Goal: Find specific page/section: Find specific page/section

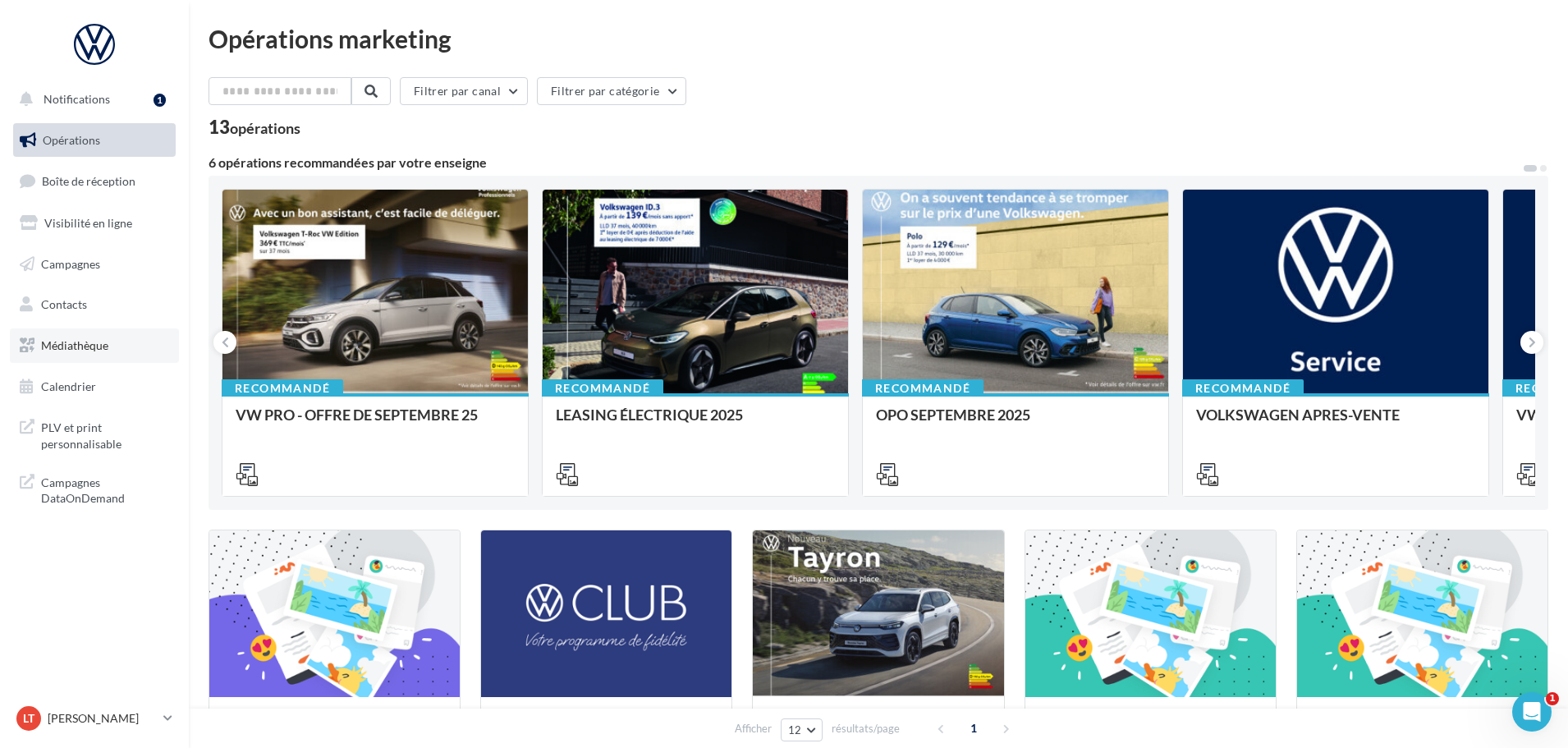
click at [68, 341] on span "Médiathèque" at bounding box center [74, 345] width 67 height 14
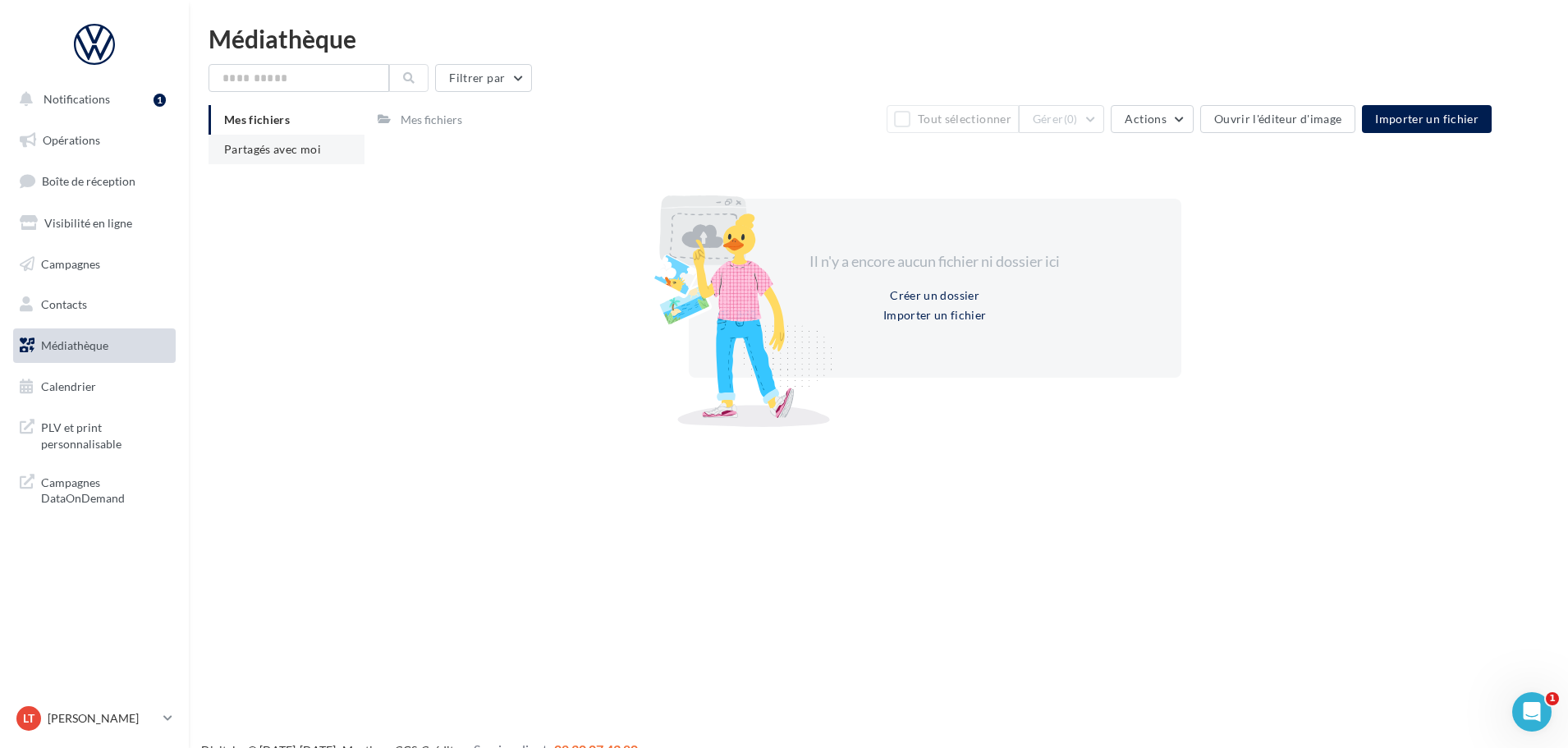
click at [282, 146] on span "Partagés avec moi" at bounding box center [272, 149] width 97 height 14
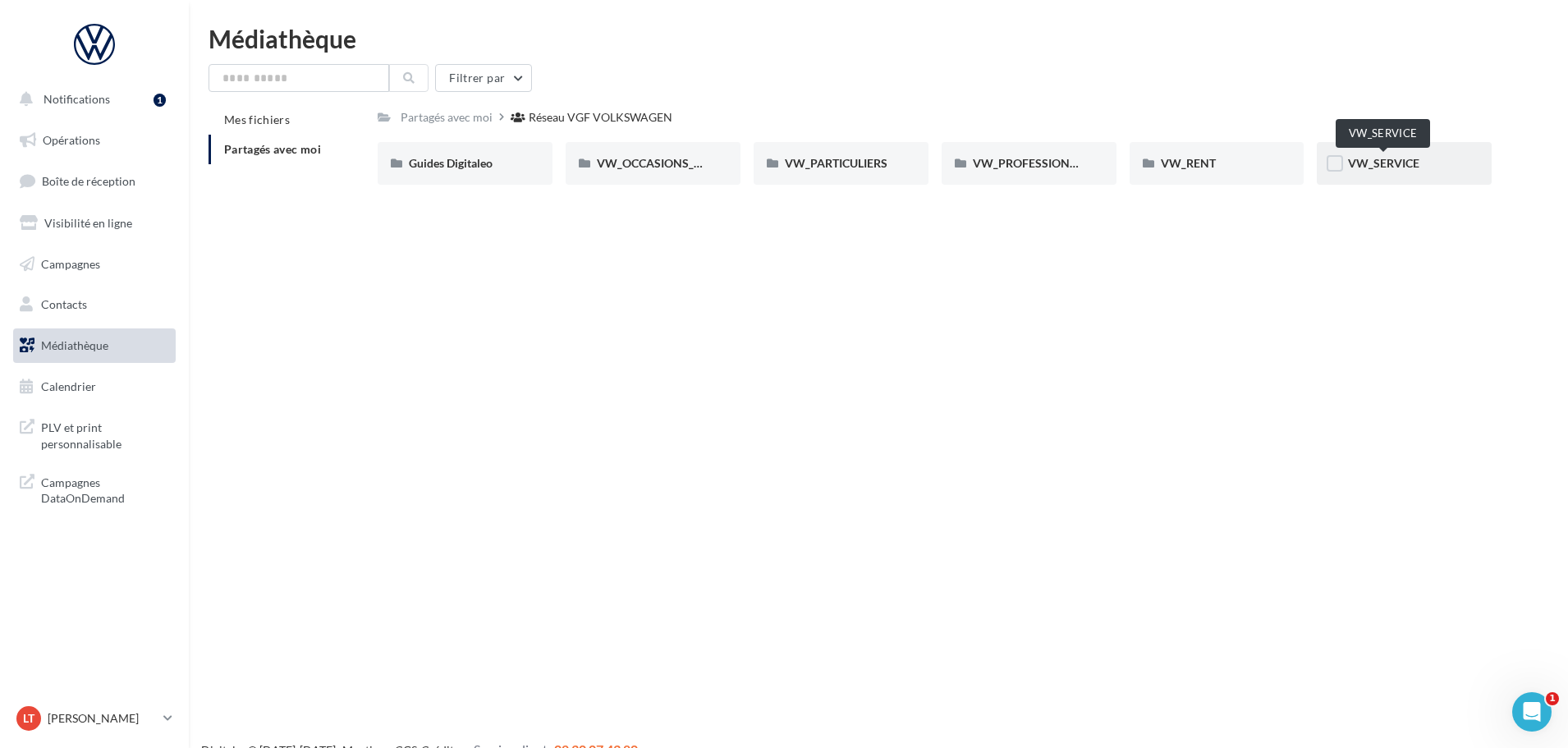
click at [1395, 166] on span "VW_SERVICE" at bounding box center [1384, 163] width 71 height 14
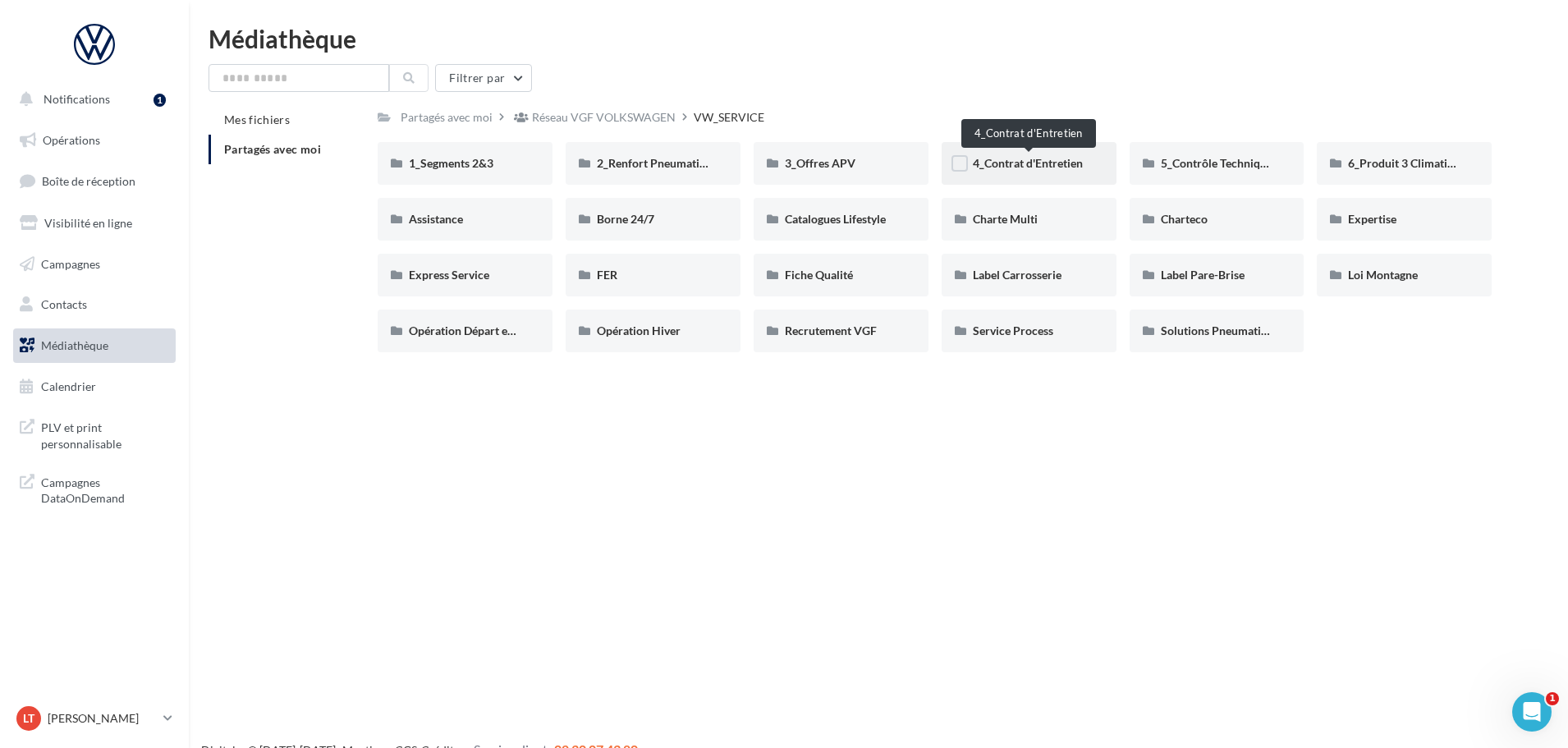
click at [988, 160] on span "4_Contrat d'Entretien" at bounding box center [1028, 163] width 110 height 14
click at [457, 274] on span "Express Service" at bounding box center [448, 274] width 81 height 14
click at [827, 278] on span "Fiche Qualité" at bounding box center [819, 274] width 68 height 14
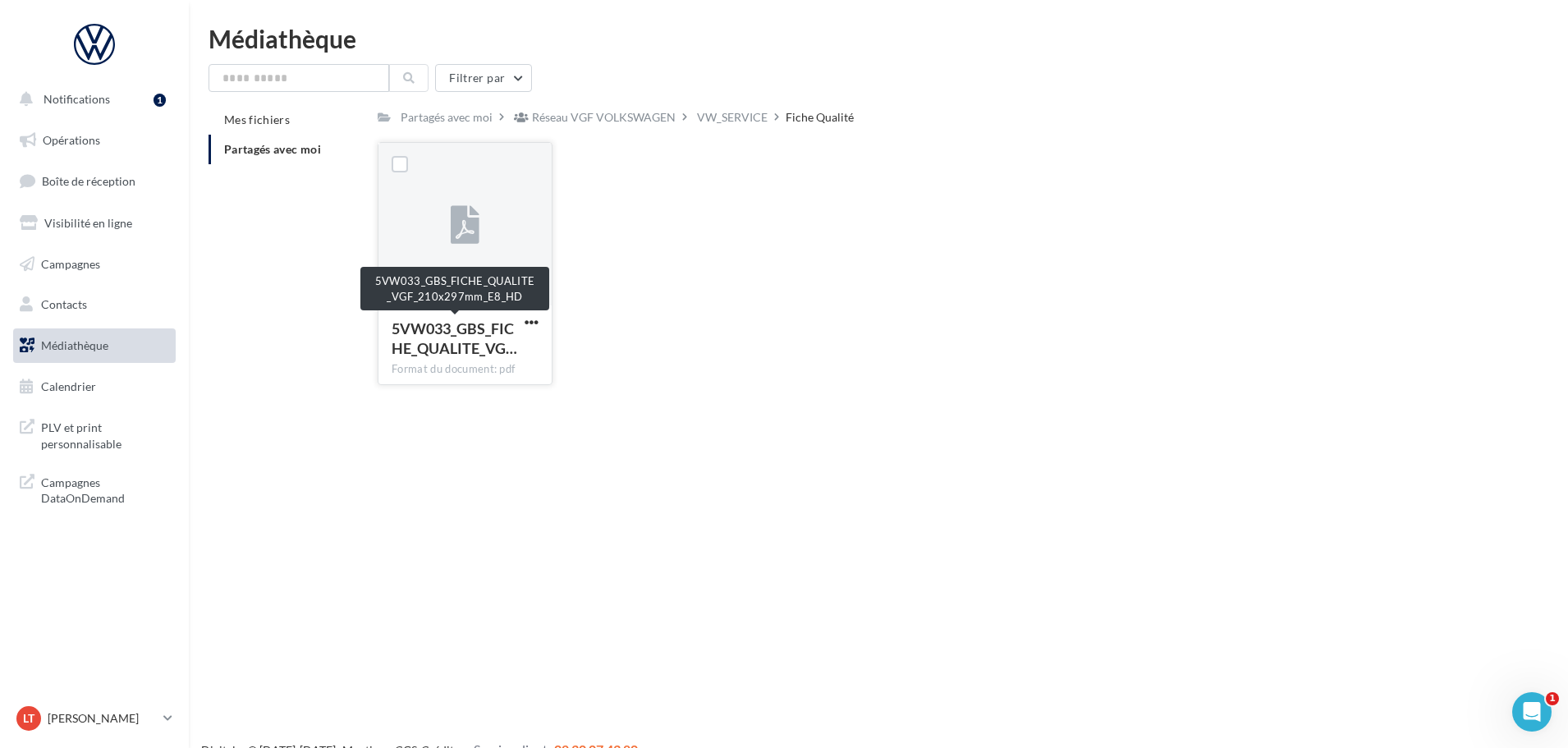
click at [452, 332] on span "5VW033_GBS_FICHE_QUALITE_VG…" at bounding box center [454, 338] width 125 height 37
click at [457, 222] on icon at bounding box center [465, 225] width 29 height 37
click at [492, 336] on span "5VW033_GBS_FICHE_QUALITE_VG…" at bounding box center [454, 338] width 125 height 37
click at [468, 207] on icon at bounding box center [465, 225] width 29 height 37
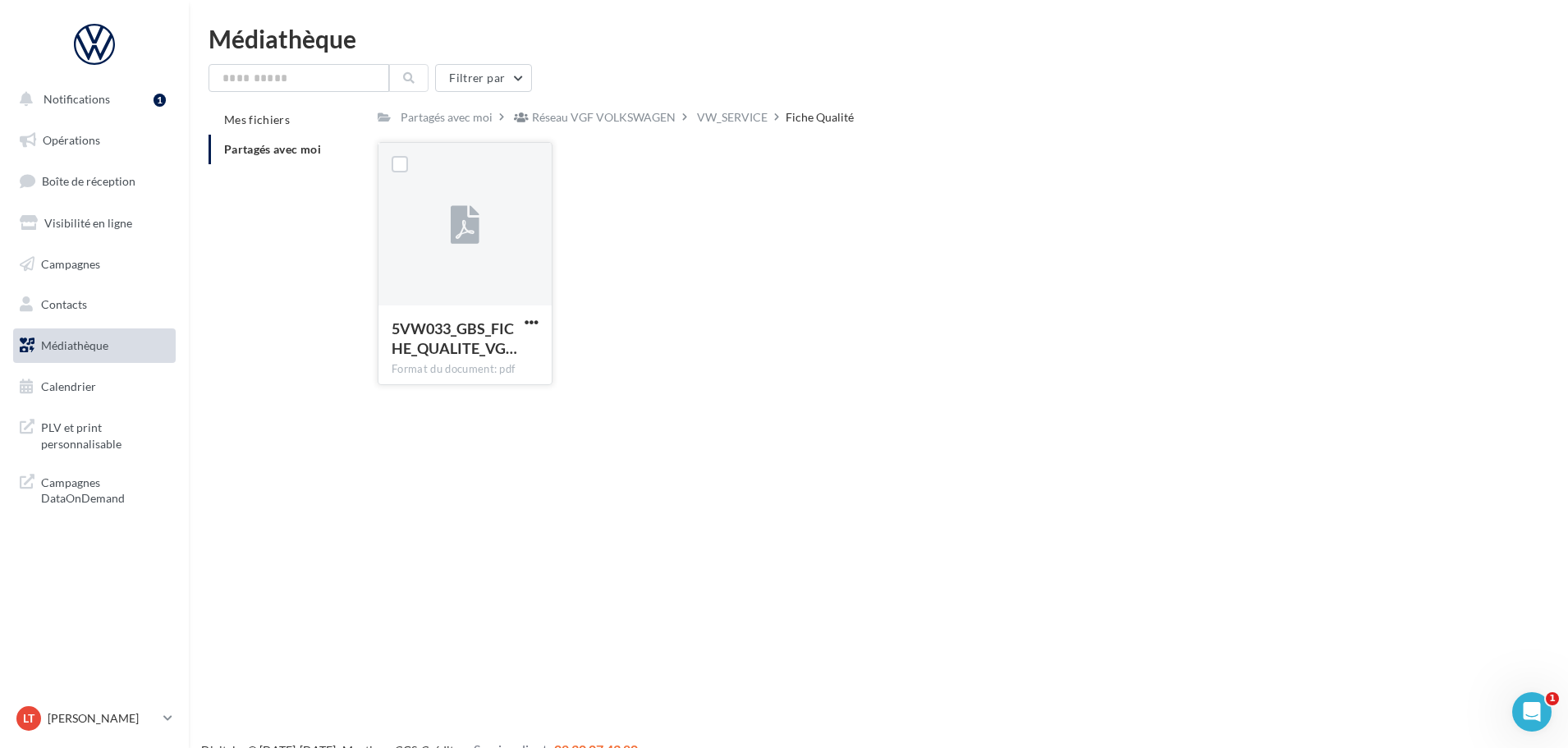
click at [468, 207] on icon at bounding box center [465, 225] width 29 height 37
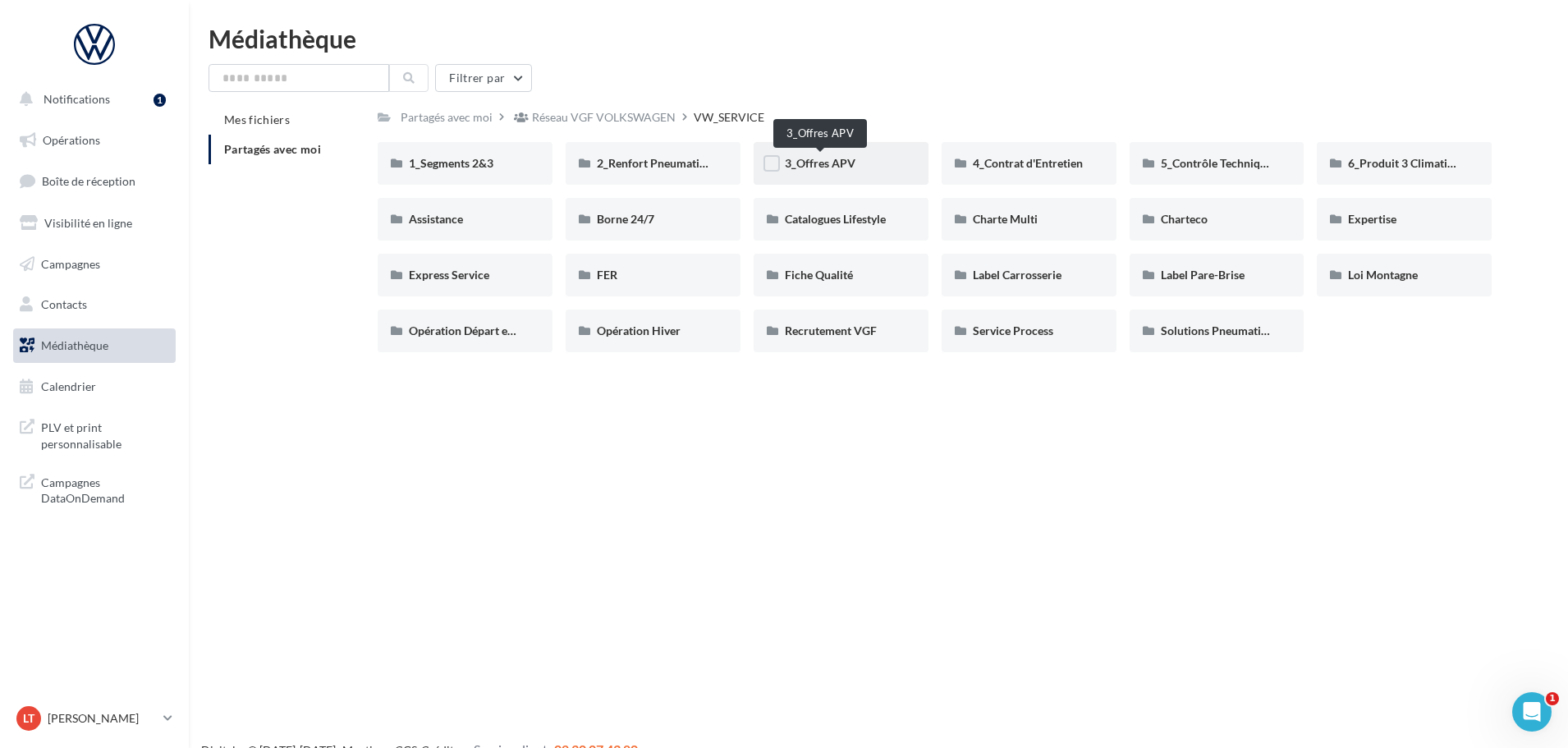
click at [821, 168] on span "3_Offres APV" at bounding box center [820, 163] width 71 height 14
click at [73, 394] on link "Calendrier" at bounding box center [95, 387] width 169 height 35
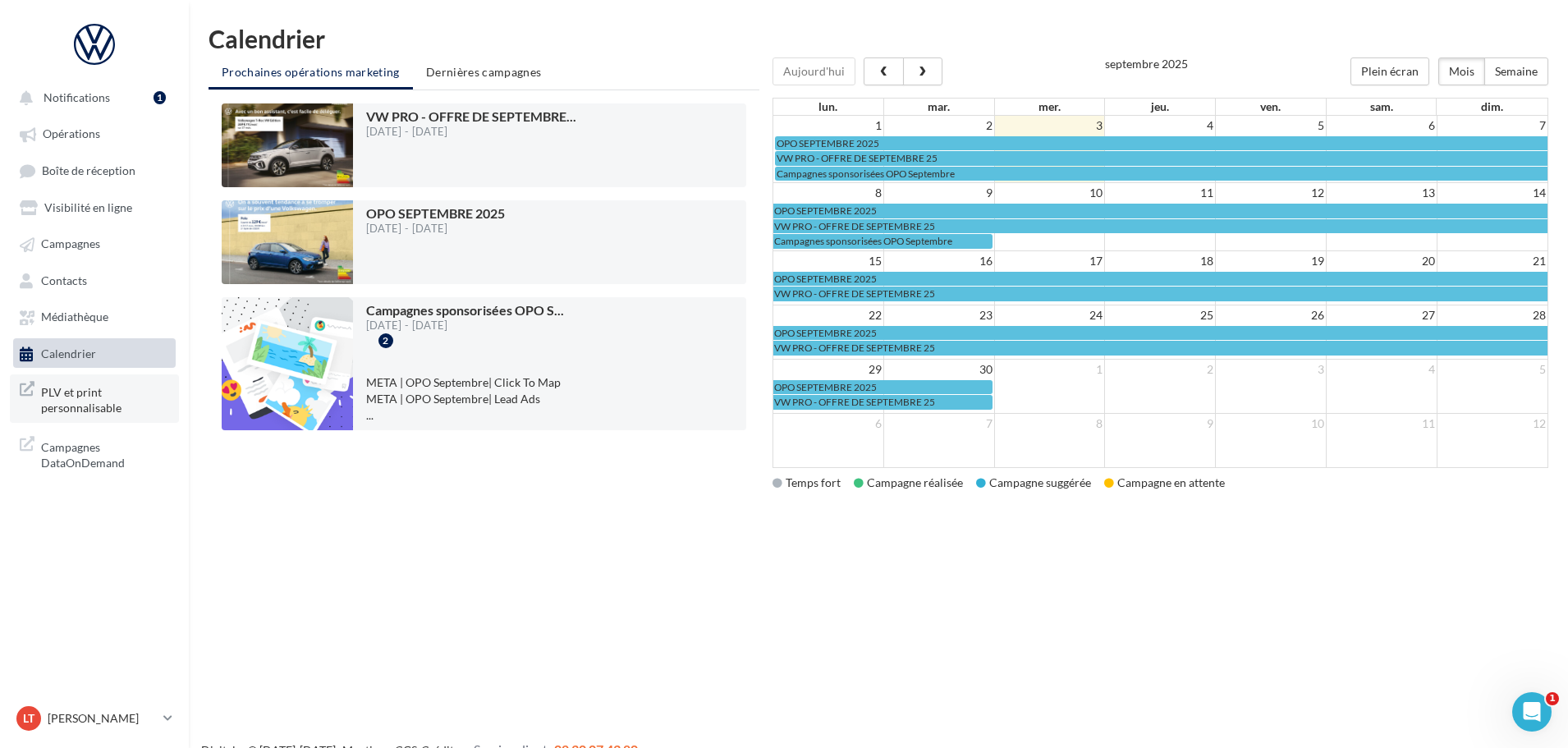
click at [63, 400] on span "PLV et print personnalisable" at bounding box center [105, 398] width 128 height 36
